Goal: Task Accomplishment & Management: Manage account settings

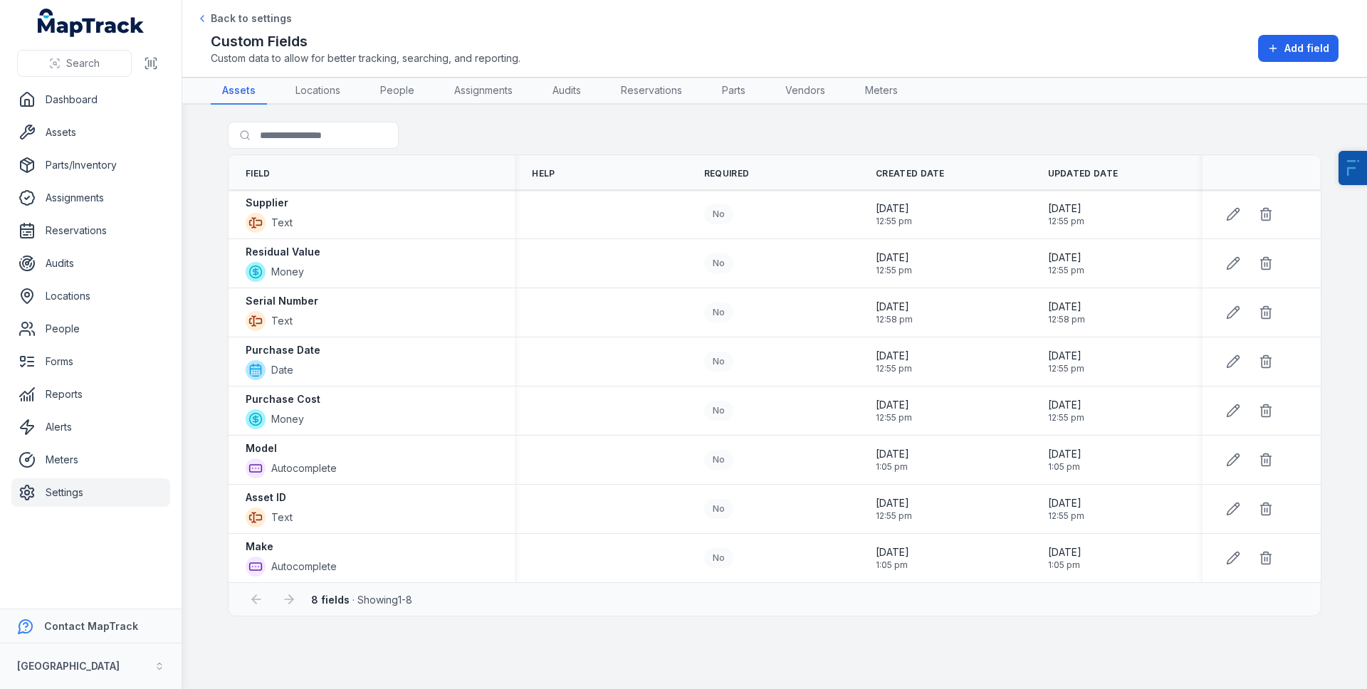
click at [41, 485] on link "Settings" at bounding box center [90, 493] width 159 height 28
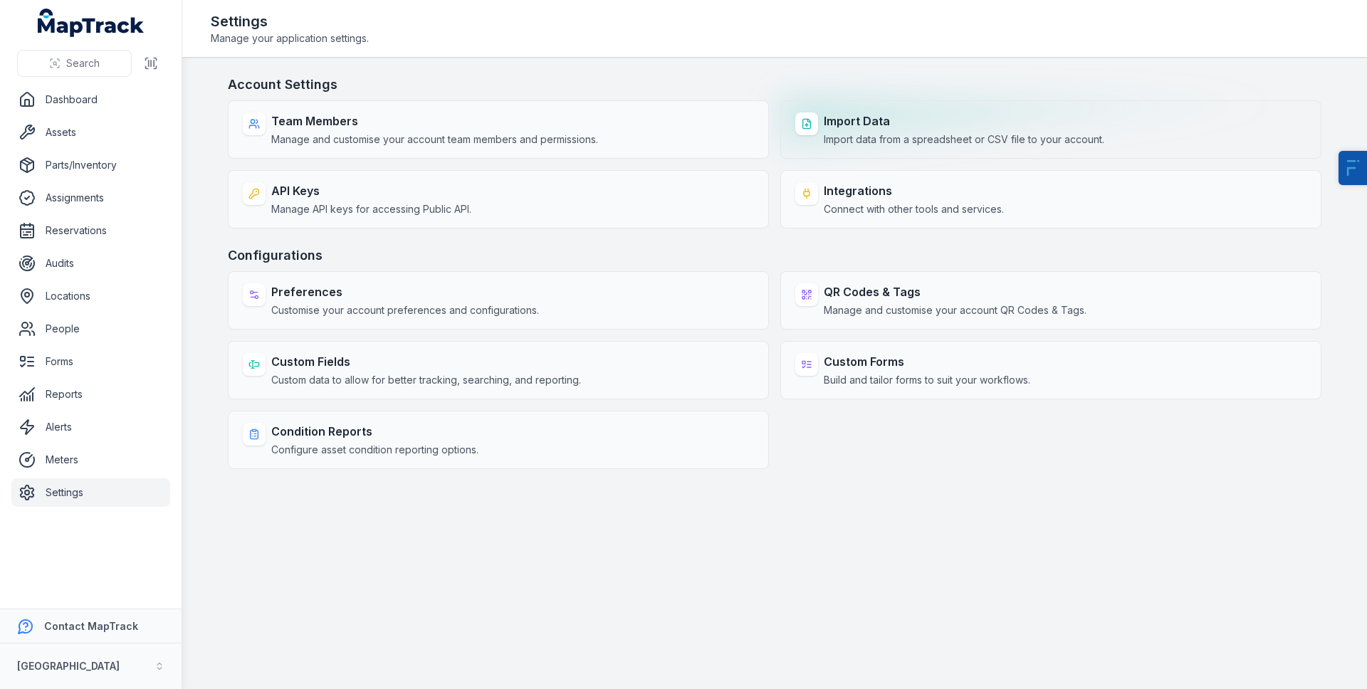
click at [906, 108] on div "Import Data Import data from a spreadsheet or CSV file to your account." at bounding box center [1050, 129] width 541 height 58
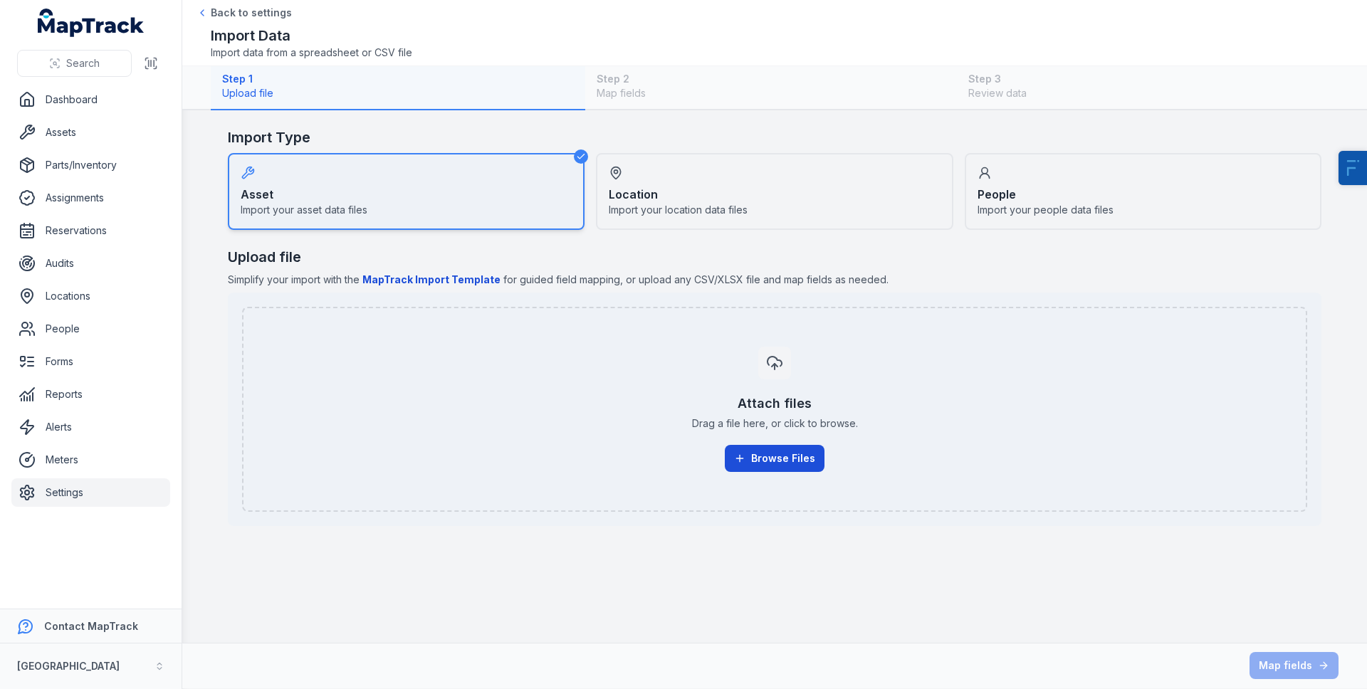
click at [806, 466] on button "Browse Files" at bounding box center [775, 458] width 100 height 27
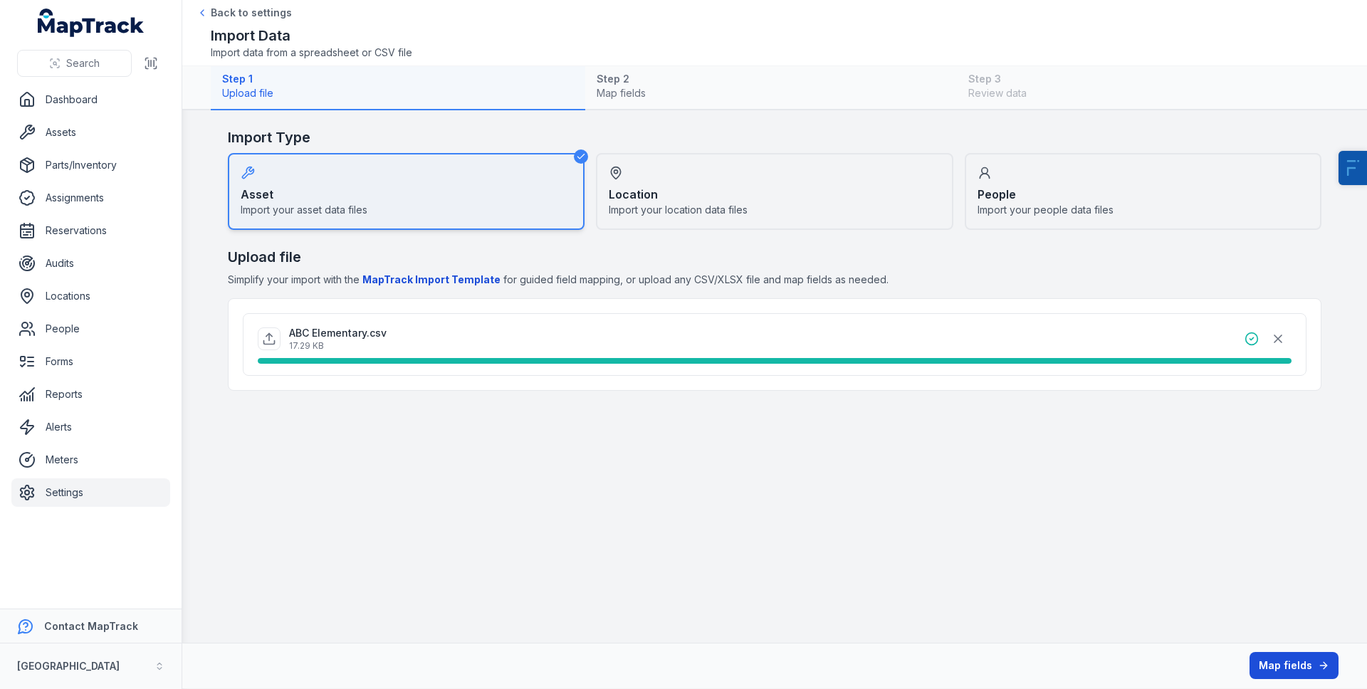
click at [1266, 668] on button "Map fields" at bounding box center [1294, 665] width 89 height 27
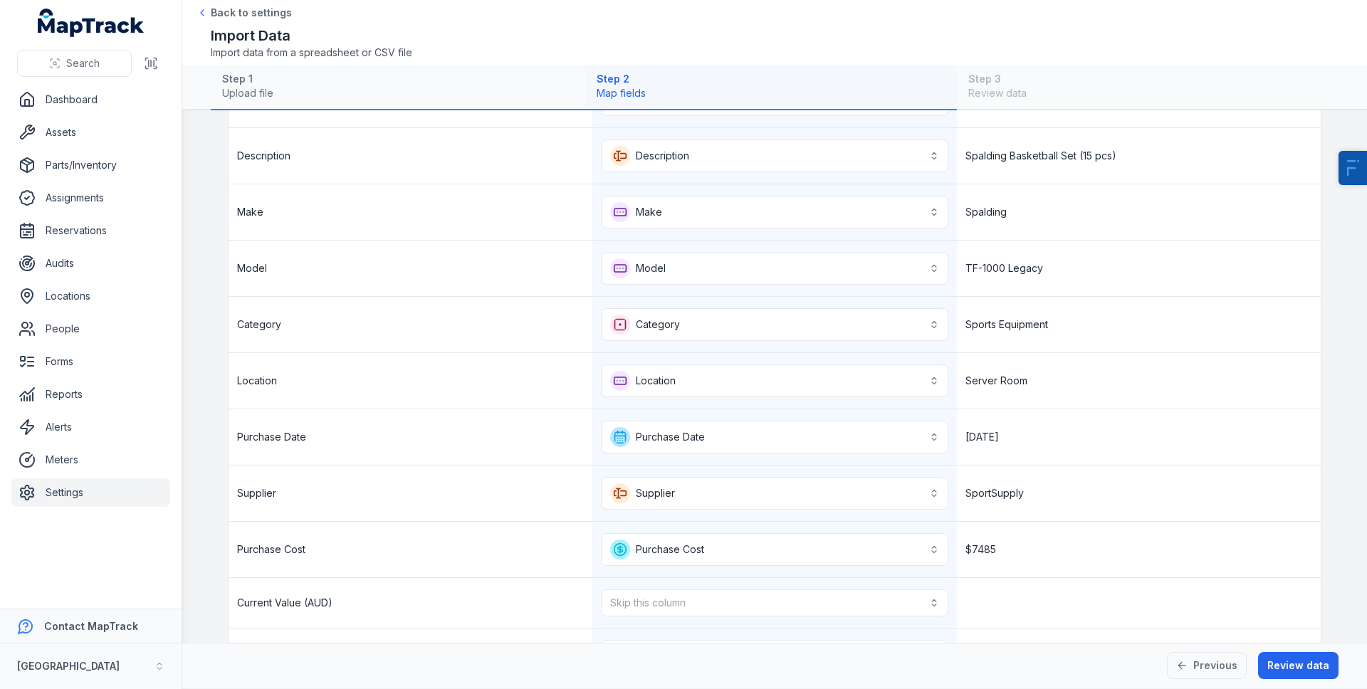
scroll to position [300, 0]
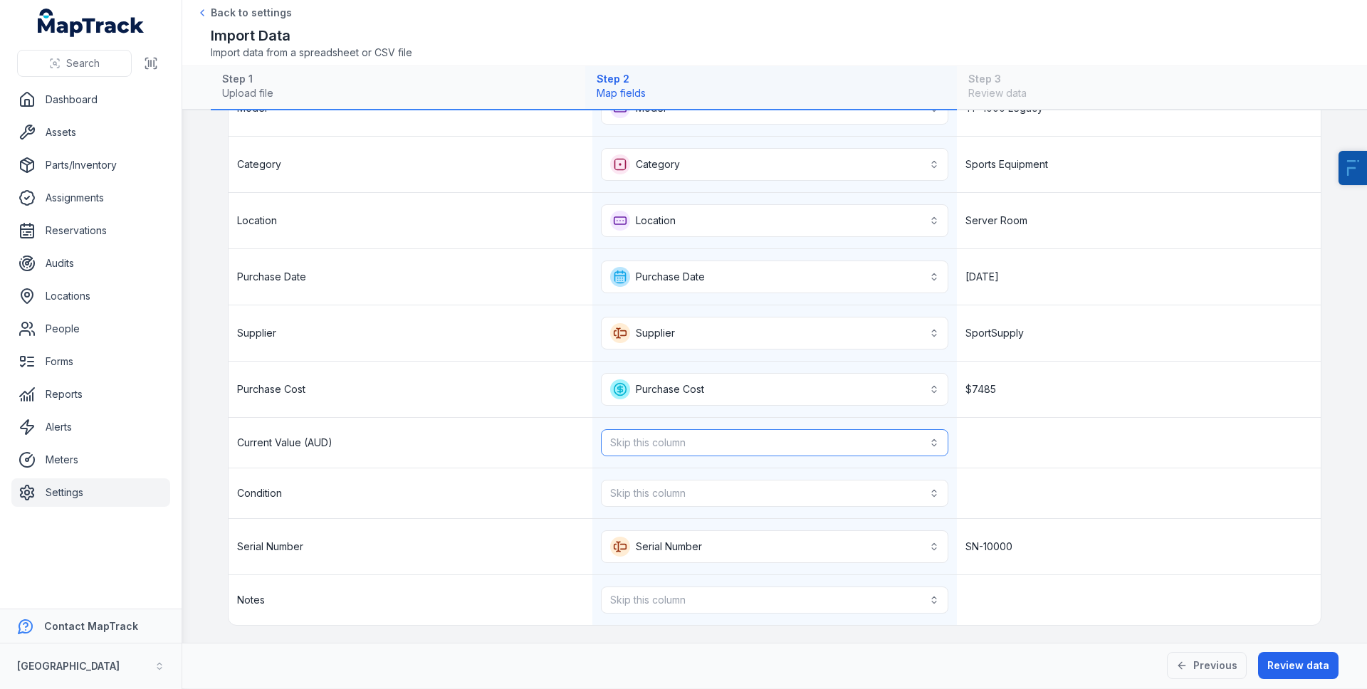
click at [622, 445] on button "Skip this column" at bounding box center [774, 442] width 347 height 27
click at [647, 484] on span "Residual Value" at bounding box center [671, 481] width 69 height 14
click at [654, 496] on div "Skip this column" at bounding box center [774, 499] width 347 height 27
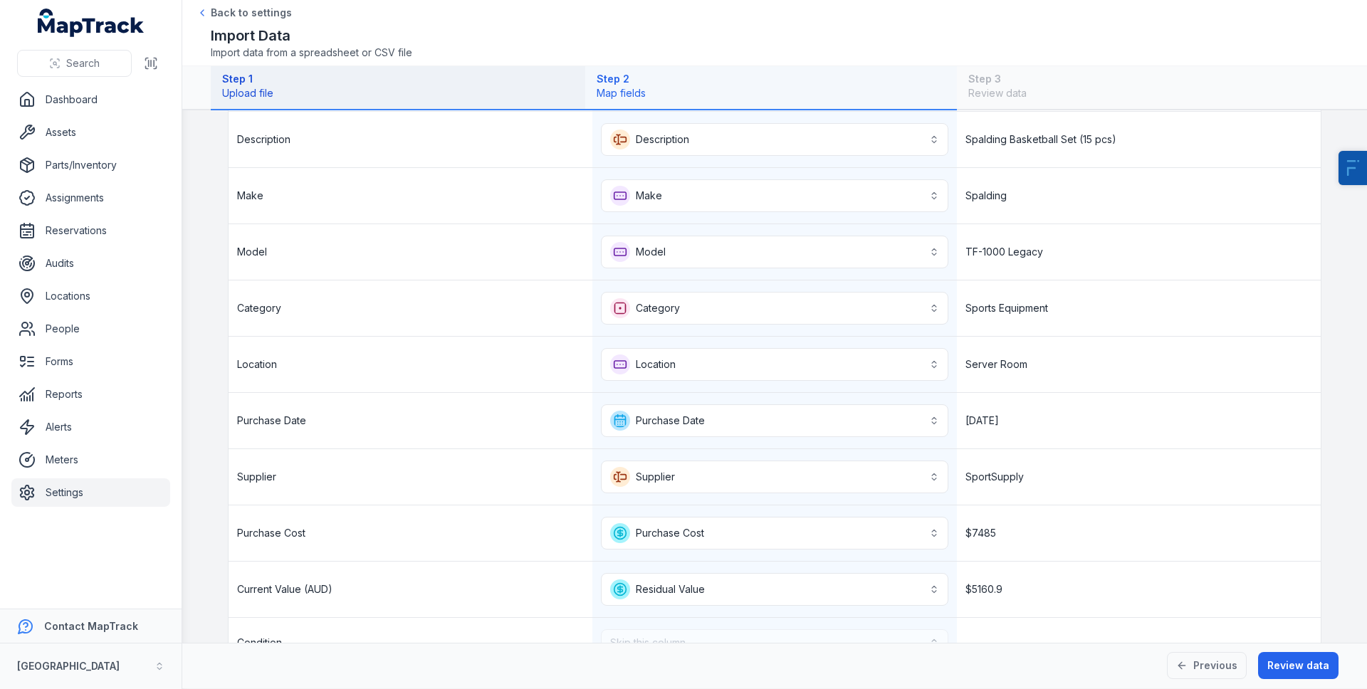
scroll to position [0, 0]
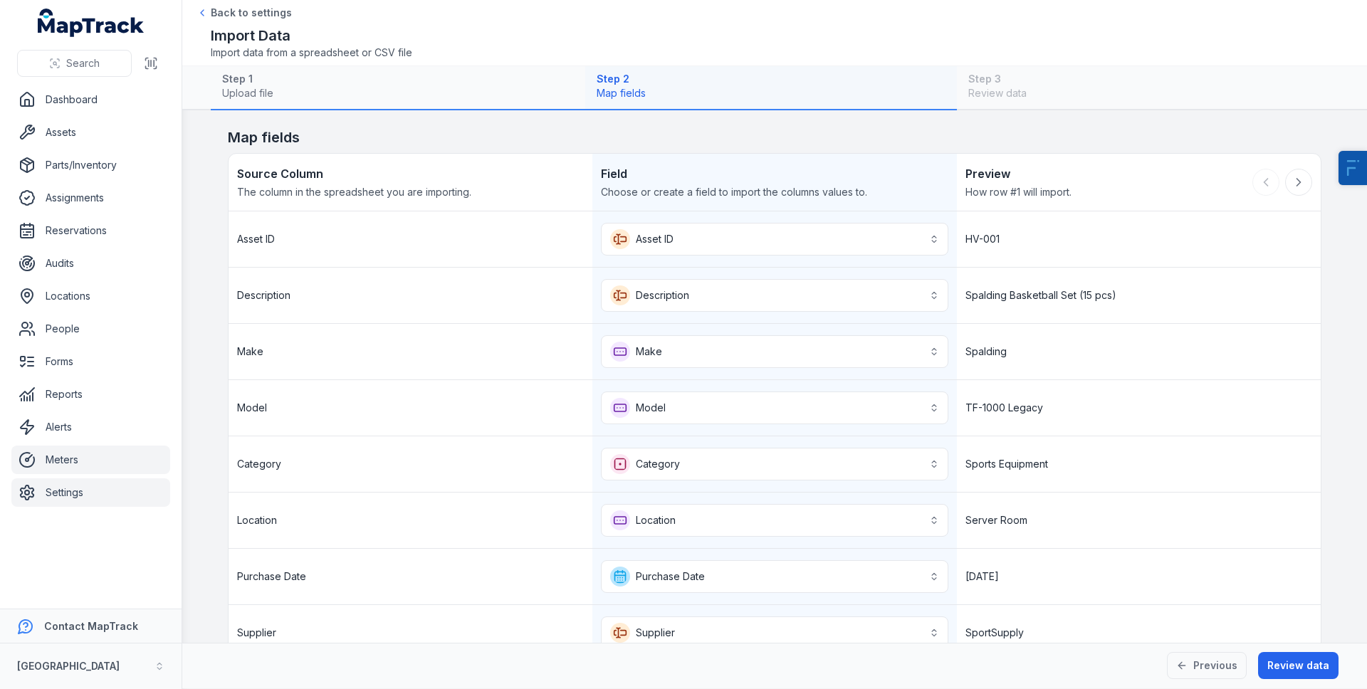
click at [80, 498] on link "Settings" at bounding box center [90, 493] width 159 height 28
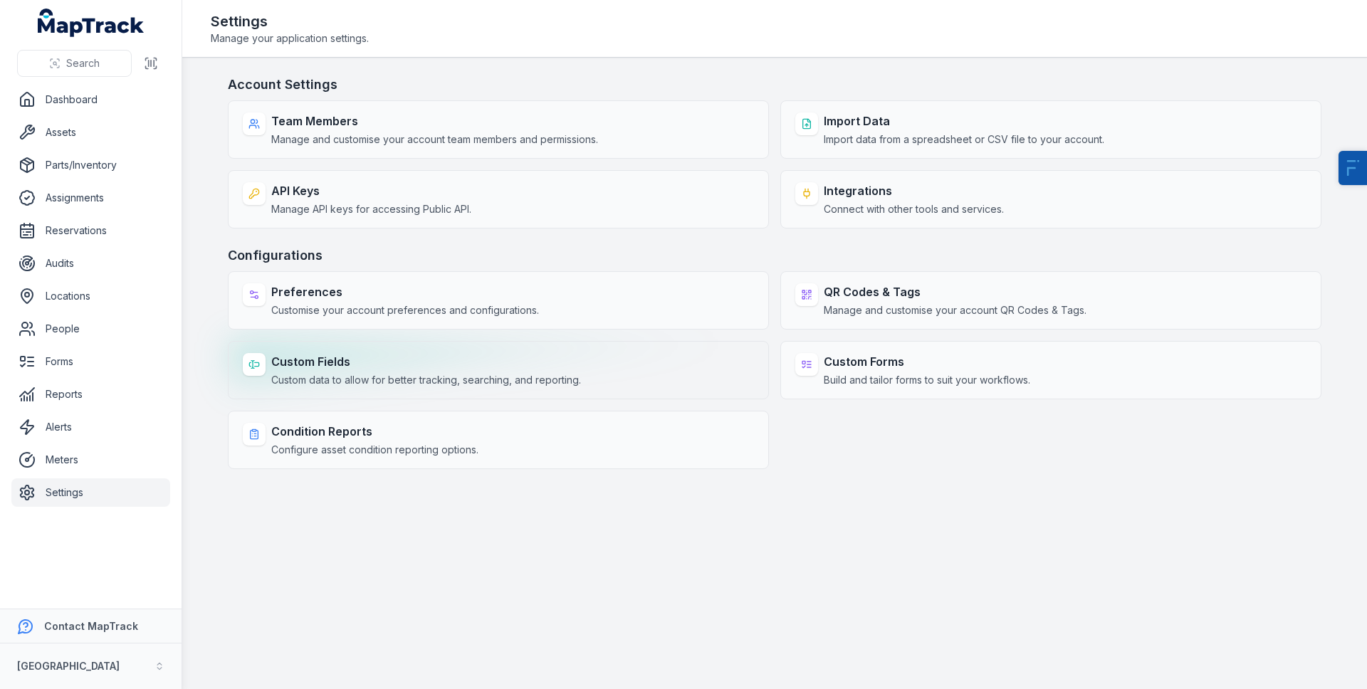
click at [326, 377] on span "Custom data to allow for better tracking, searching, and reporting." at bounding box center [426, 380] width 310 height 14
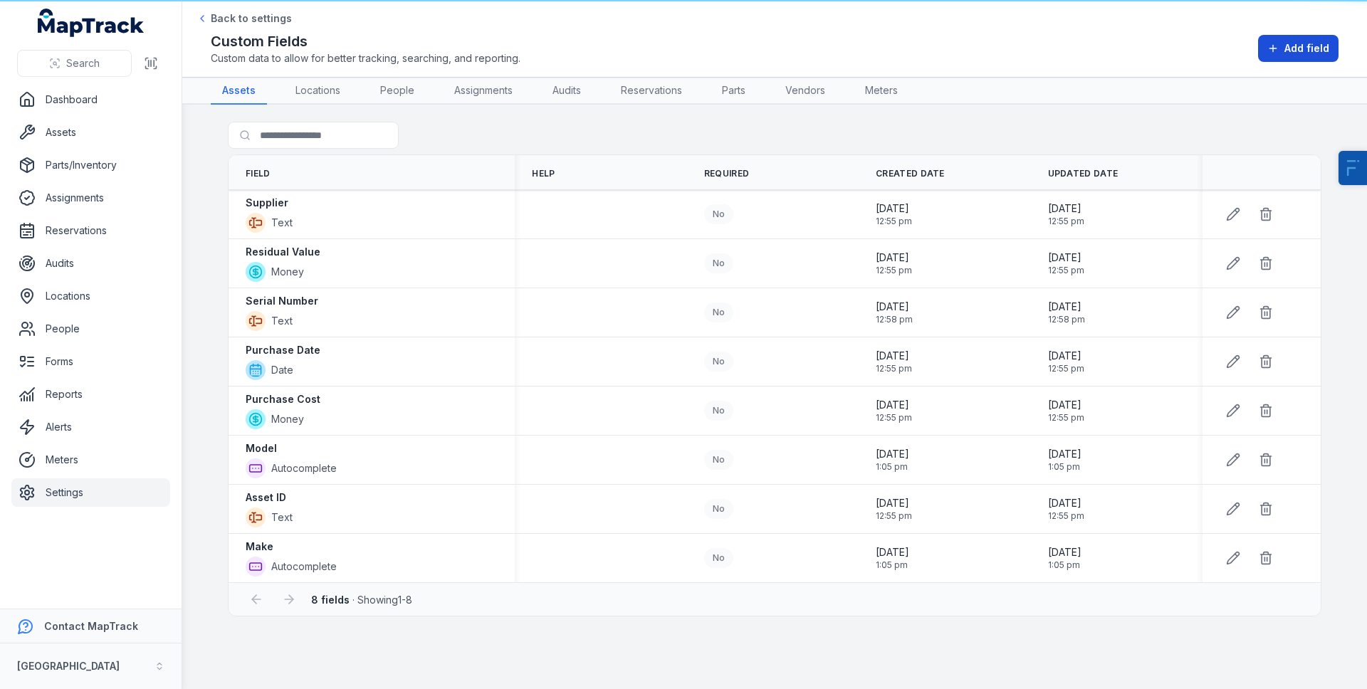
click at [1314, 41] on span "Add field" at bounding box center [1307, 48] width 45 height 14
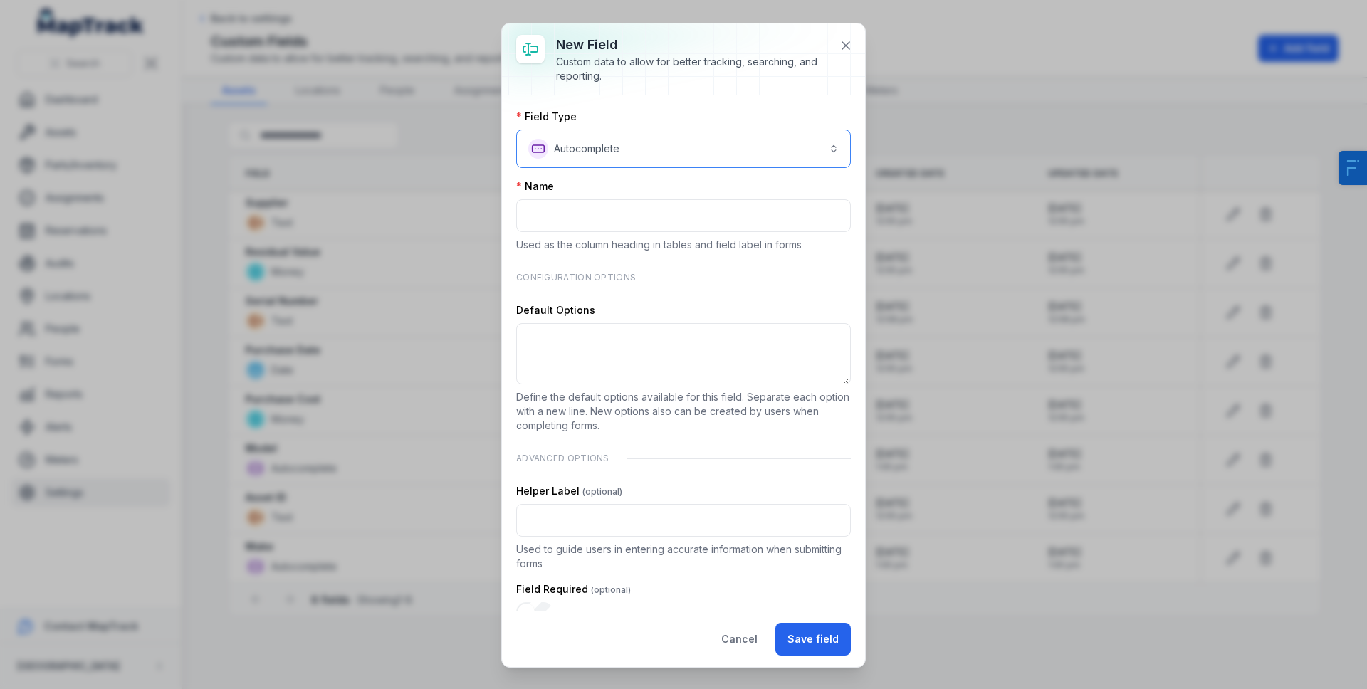
click at [586, 150] on button "**********" at bounding box center [683, 149] width 335 height 38
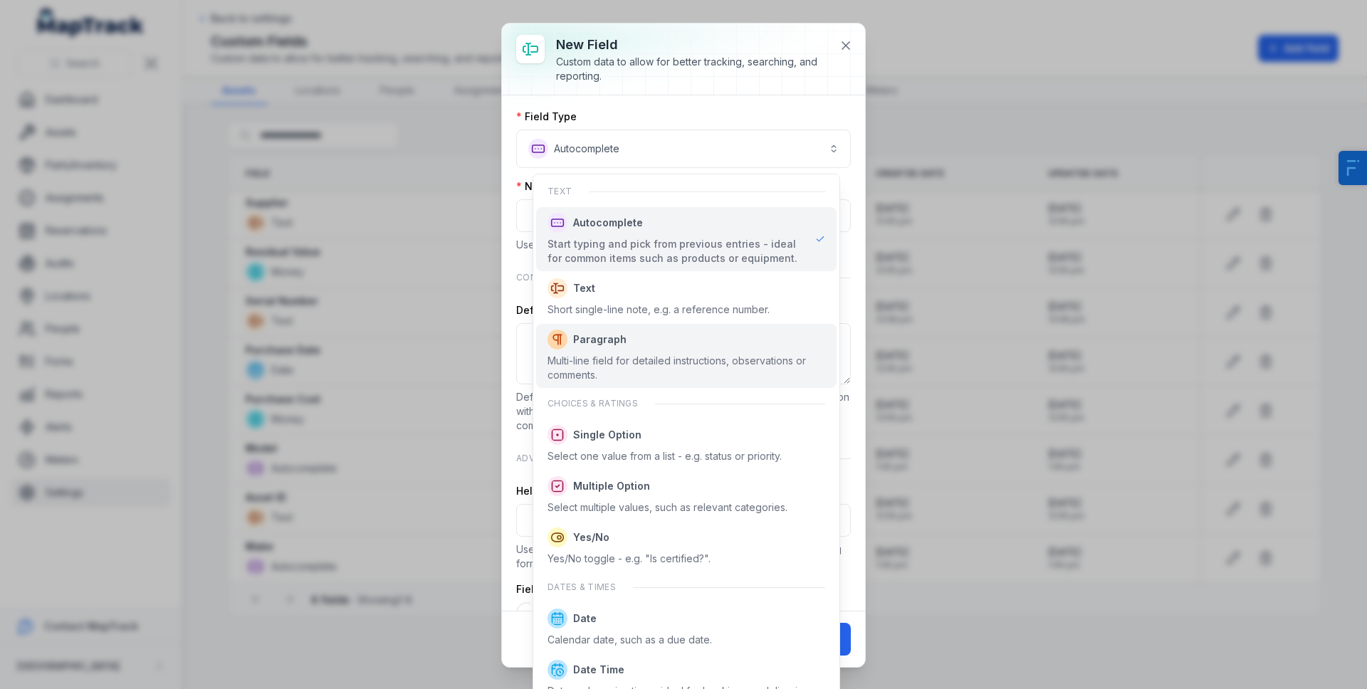
click at [624, 357] on div "Multi-line field for detailed instructions, observations or comments." at bounding box center [687, 368] width 278 height 28
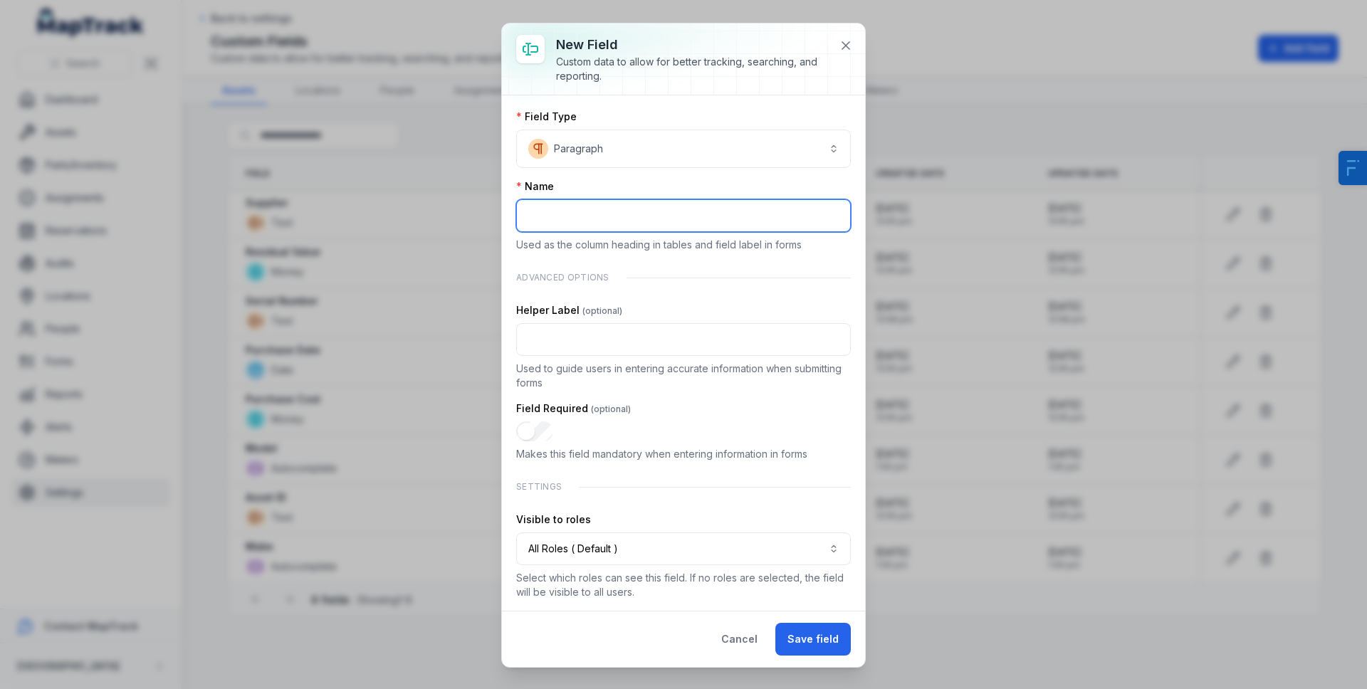
click at [575, 216] on input ":r8:-form-item-label" at bounding box center [683, 215] width 335 height 33
type input "*"
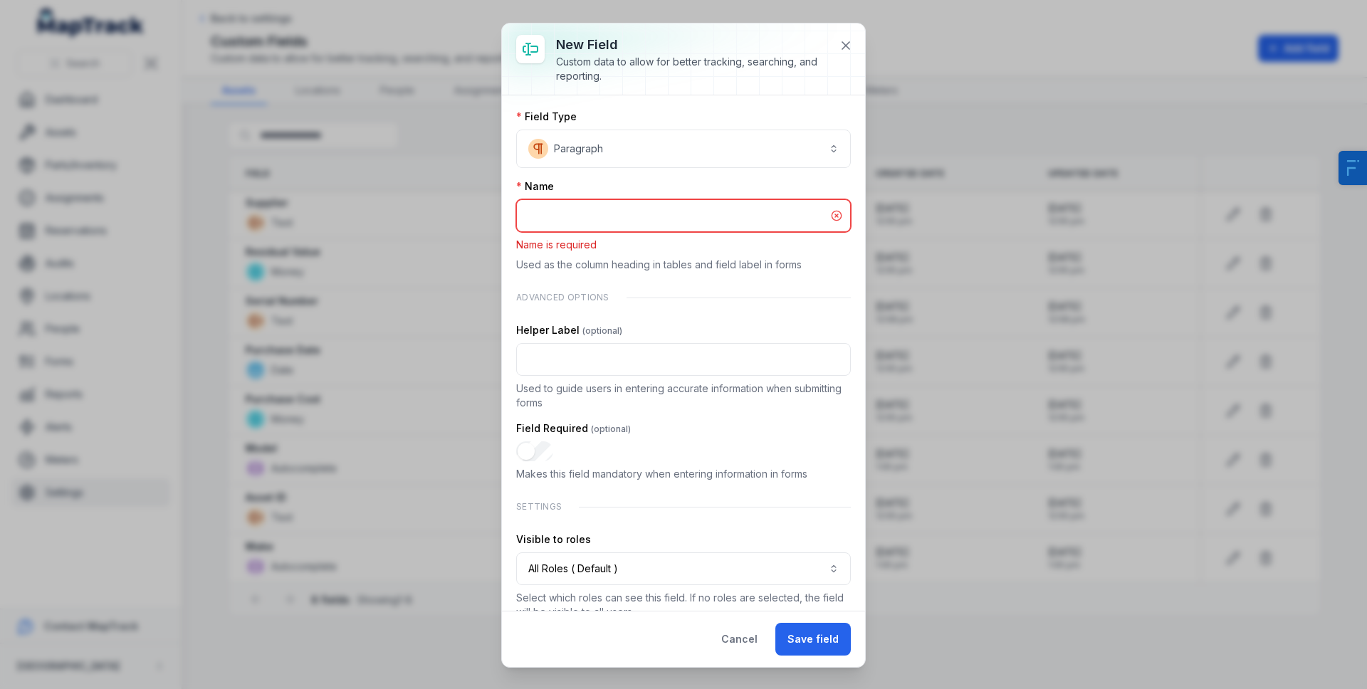
type input "*"
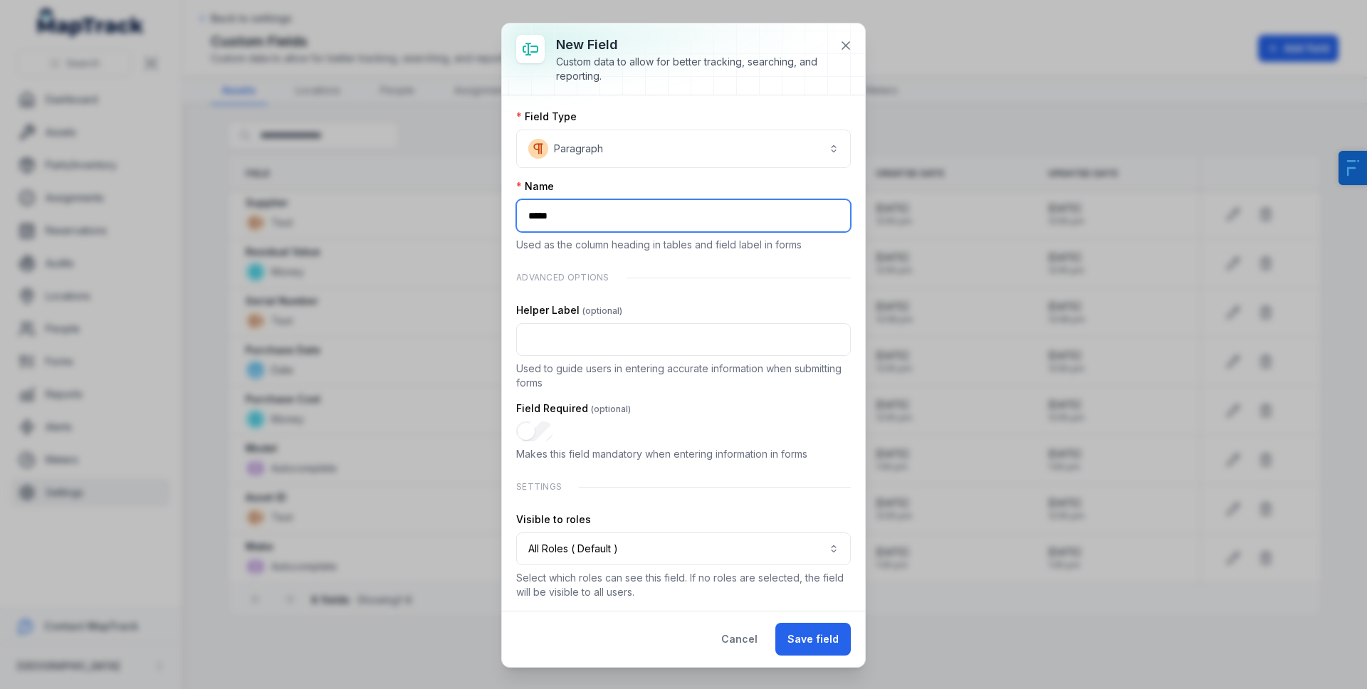
type input "*****"
click at [775, 623] on button "Save field" at bounding box center [812, 639] width 75 height 33
